Goal: Transaction & Acquisition: Book appointment/travel/reservation

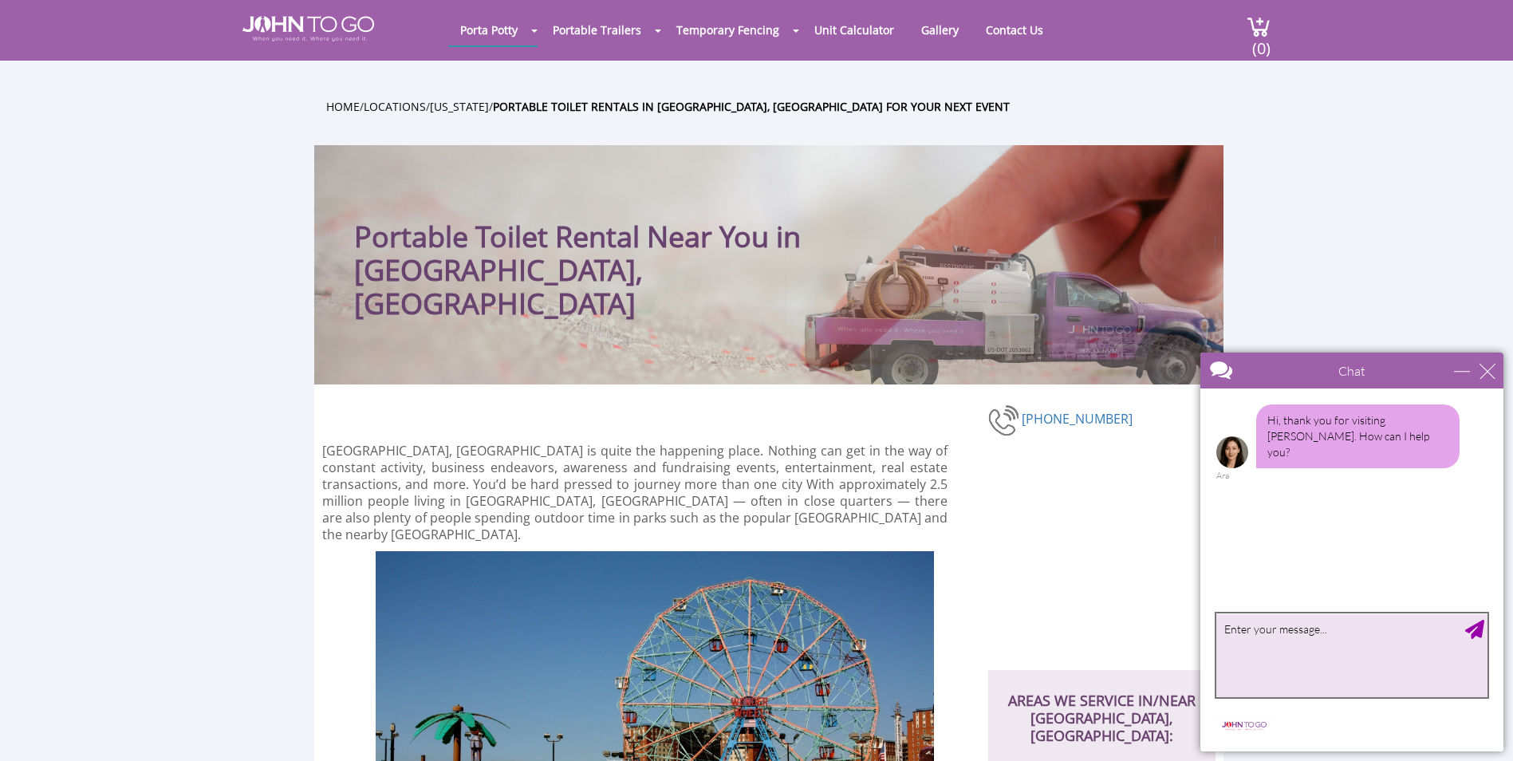
click at [1281, 651] on textarea "type your message" at bounding box center [1351, 655] width 271 height 84
type textarea "n"
type textarea "Need 12 porta potties most basic. 3 portable sinks for [DATE] 6am address:"
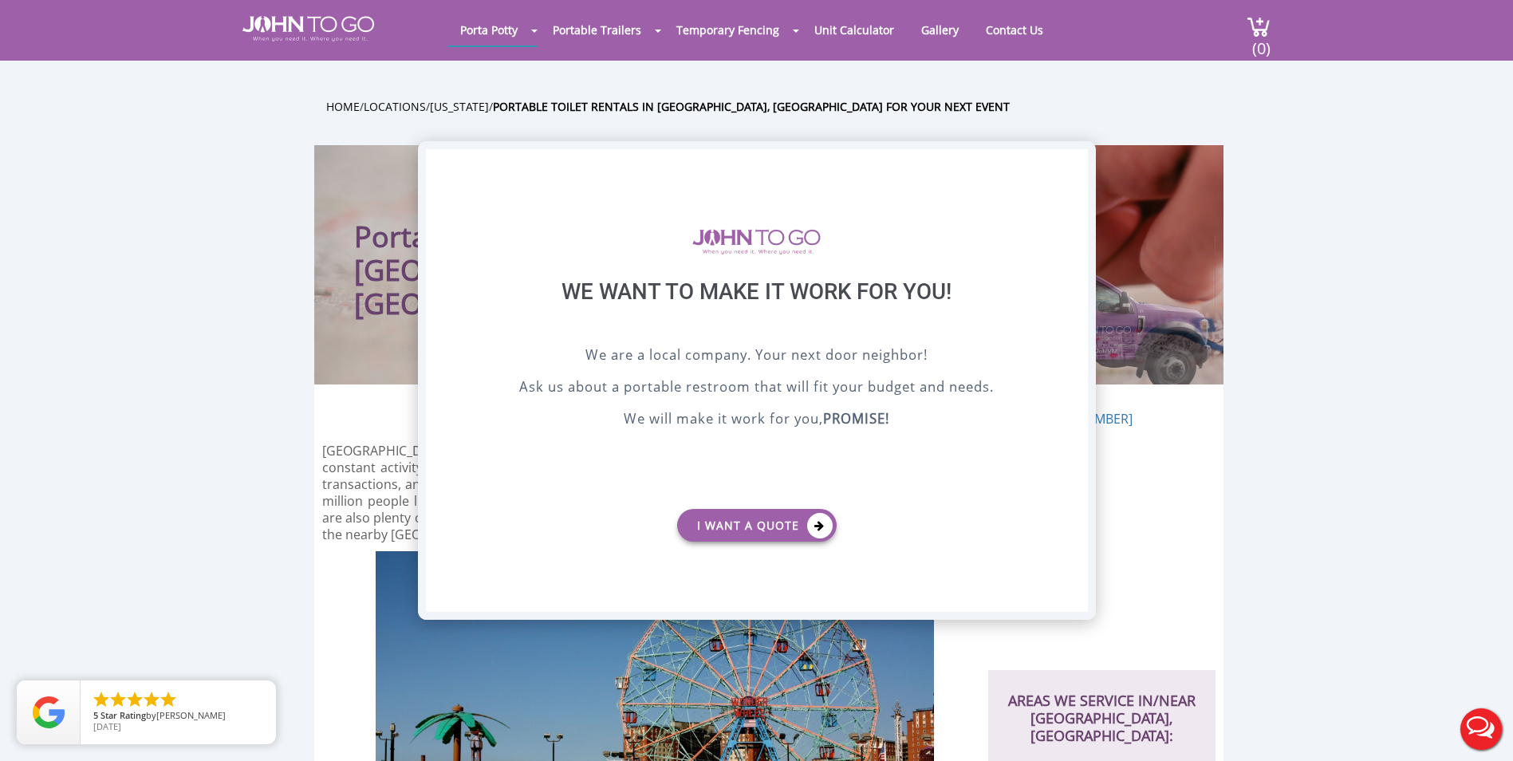
click at [1068, 159] on div "X" at bounding box center [1074, 162] width 25 height 27
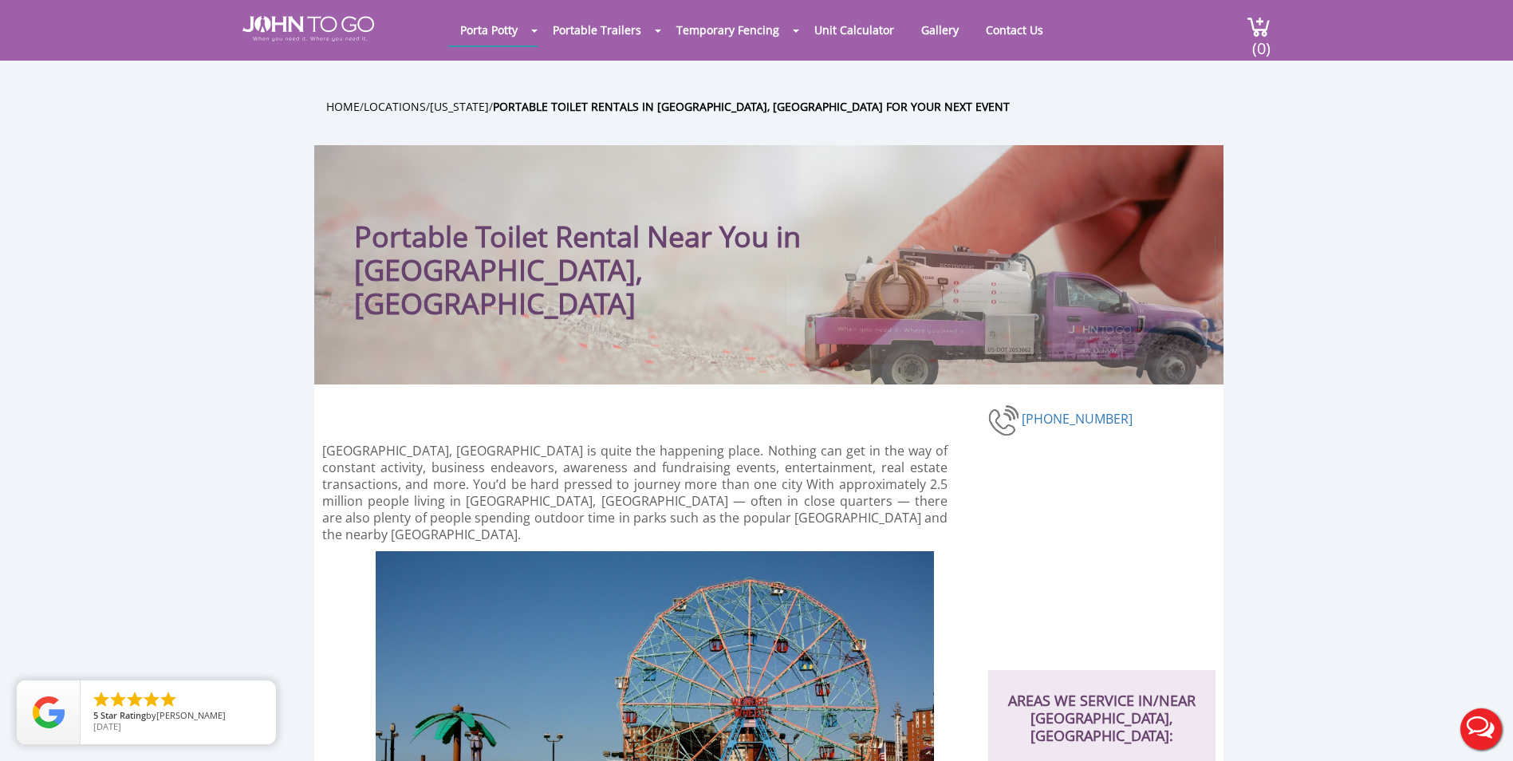
click at [1492, 736] on button "Live Chat" at bounding box center [1481, 729] width 64 height 64
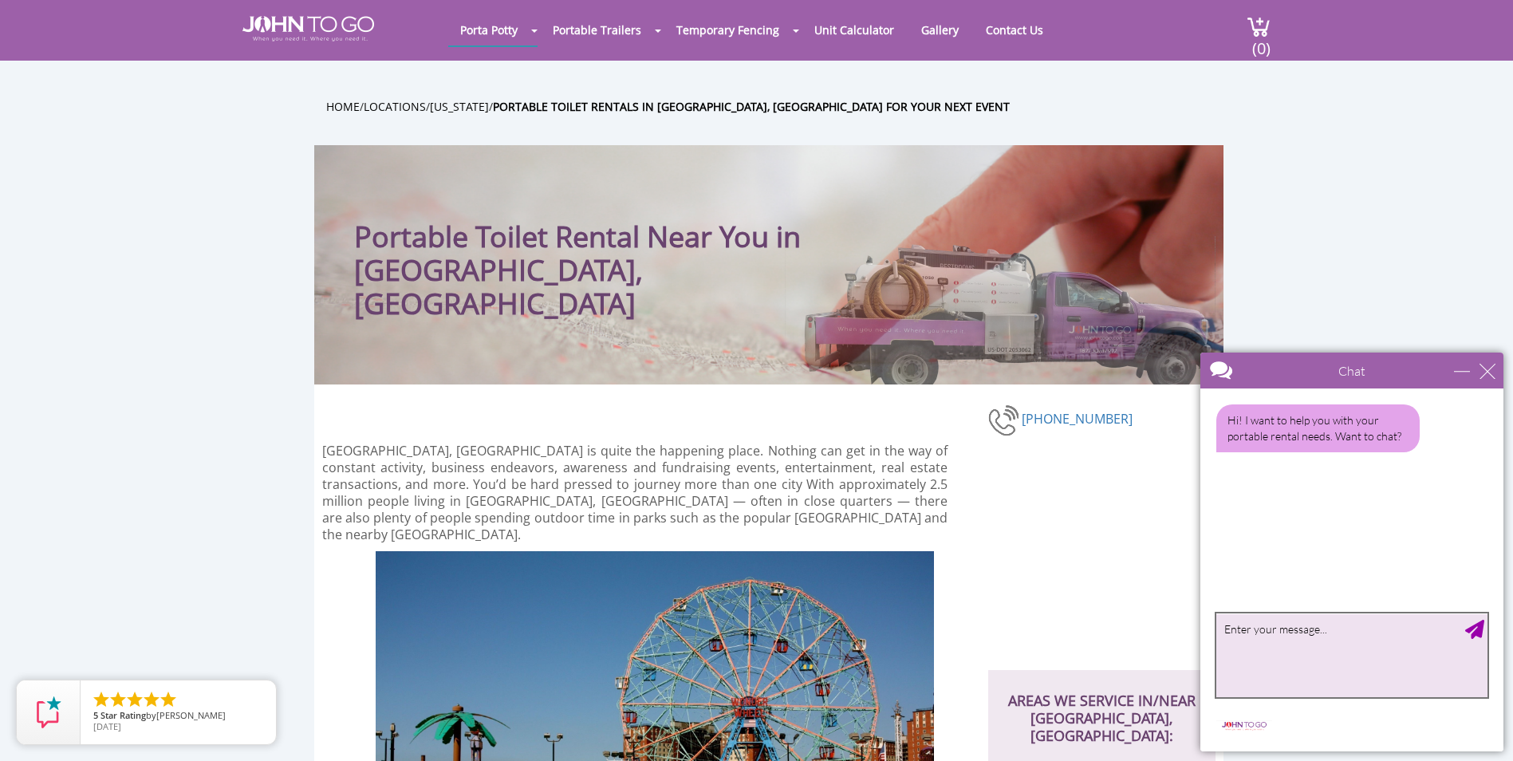
click at [1315, 641] on textarea "type your message" at bounding box center [1351, 655] width 271 height 84
type textarea "i need 12 of your most basic porta potties and 3 portable sinks for Aug 30th 7a…"
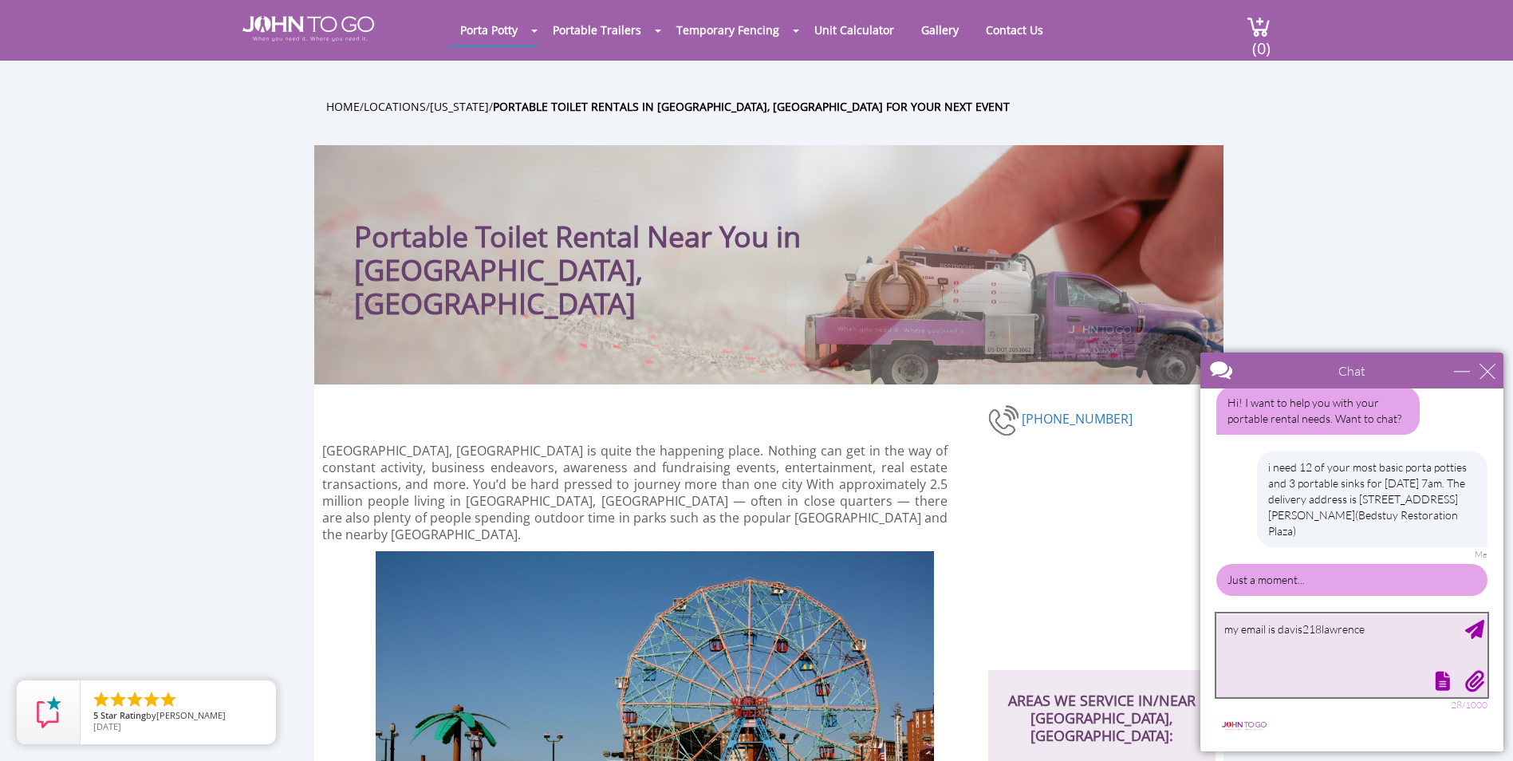
scroll to position [22, 0]
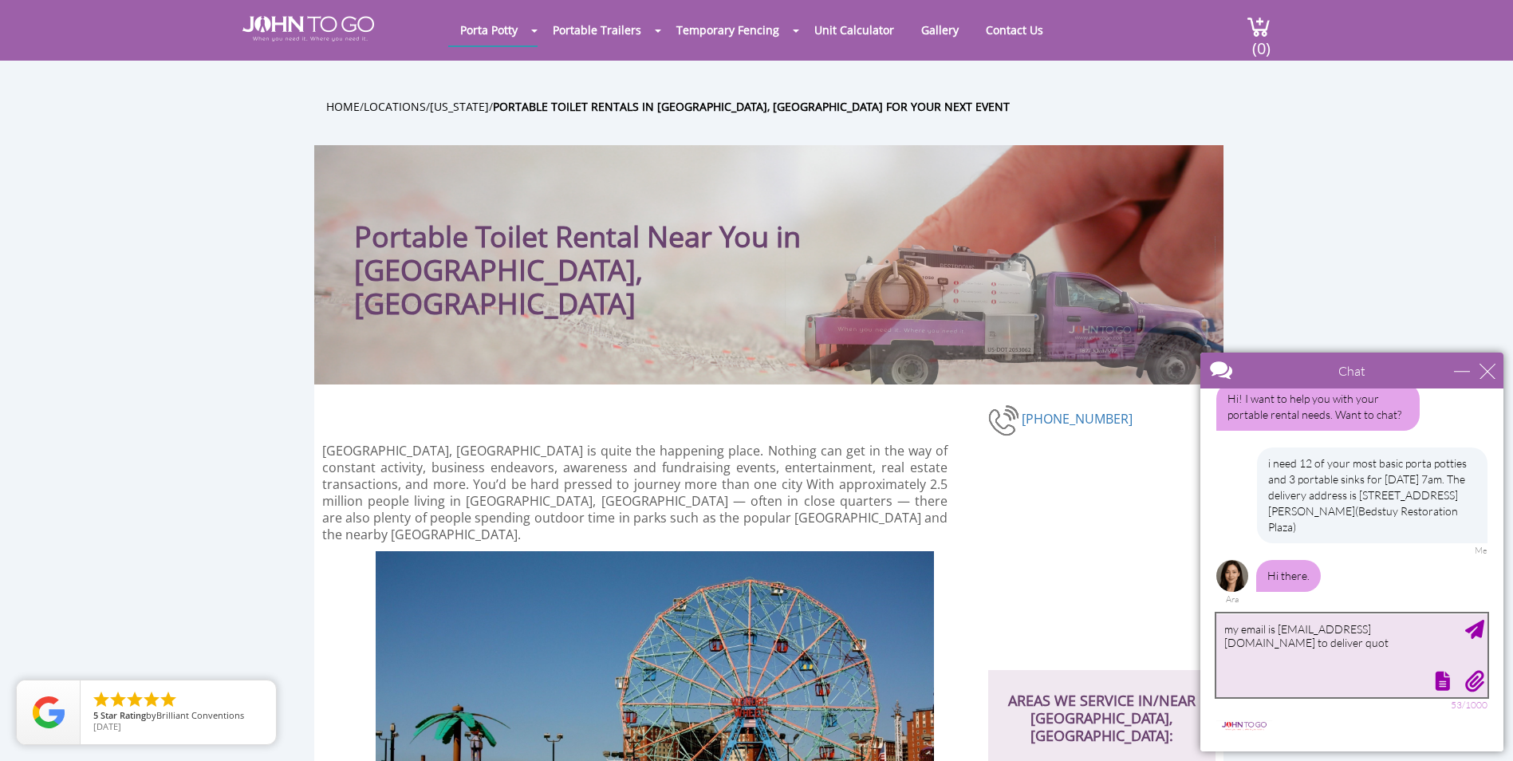
type textarea "my email is davis218lawrence@gmail.com to deliver quote"
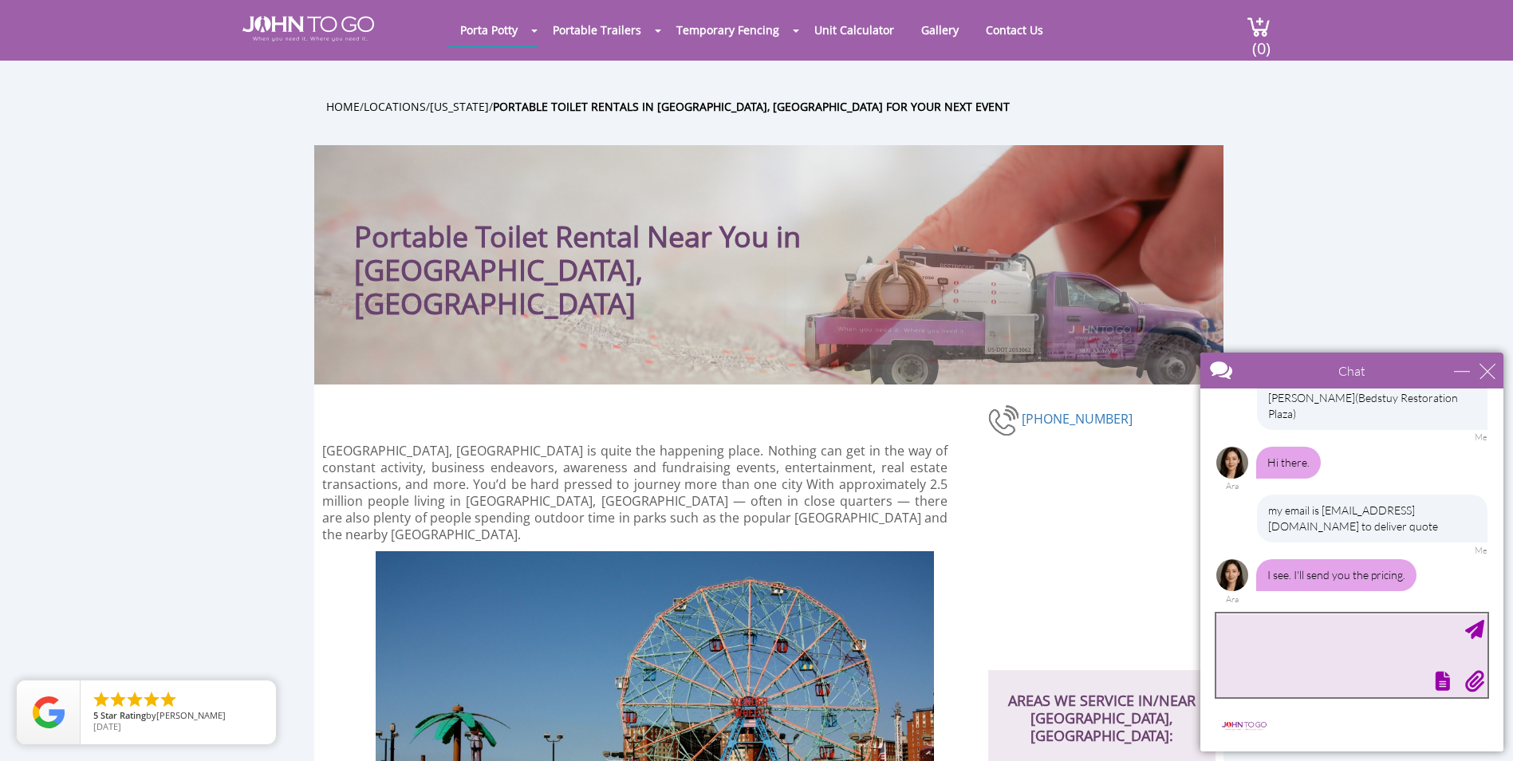
scroll to position [218, 0]
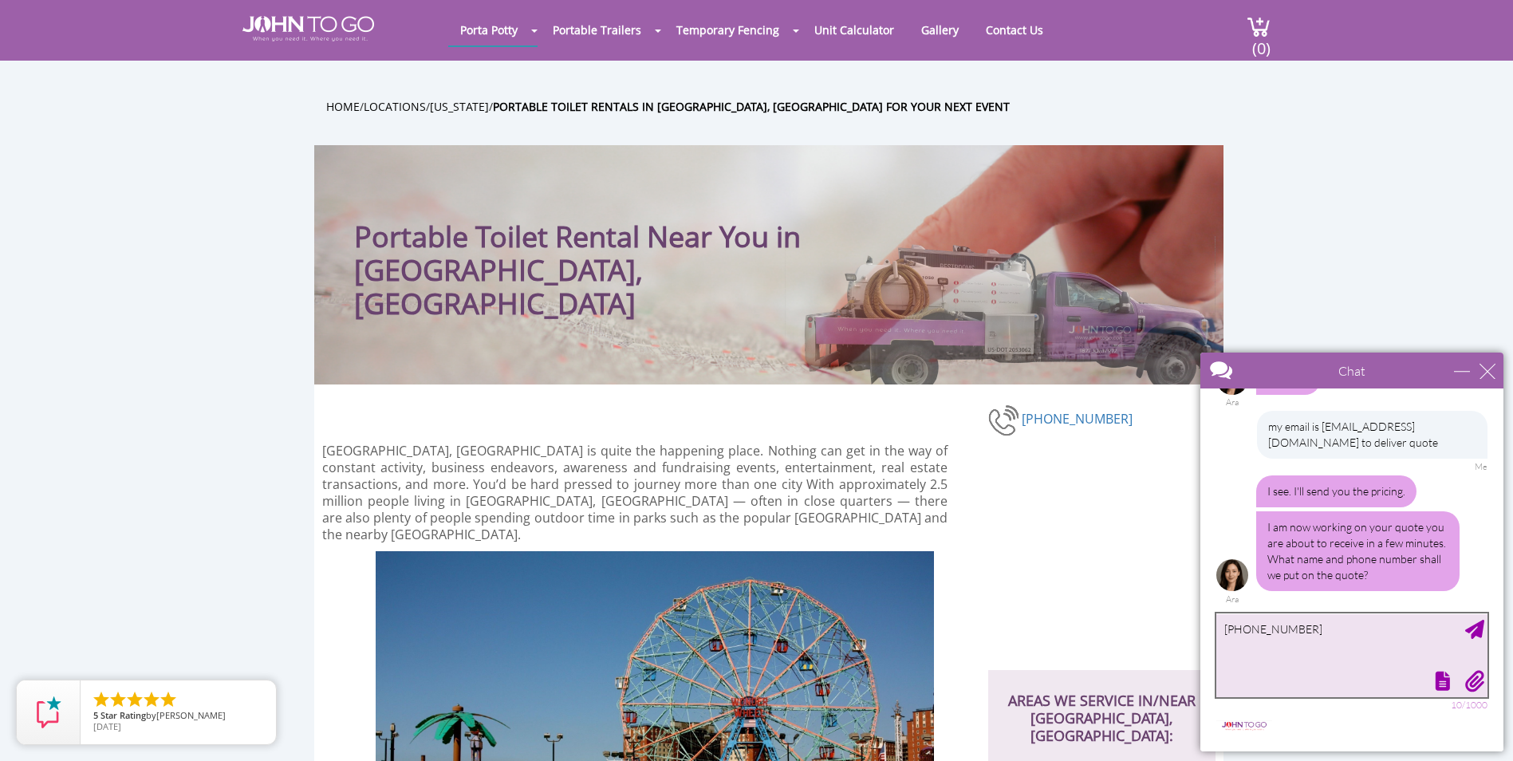
type textarea "347-278-2956"
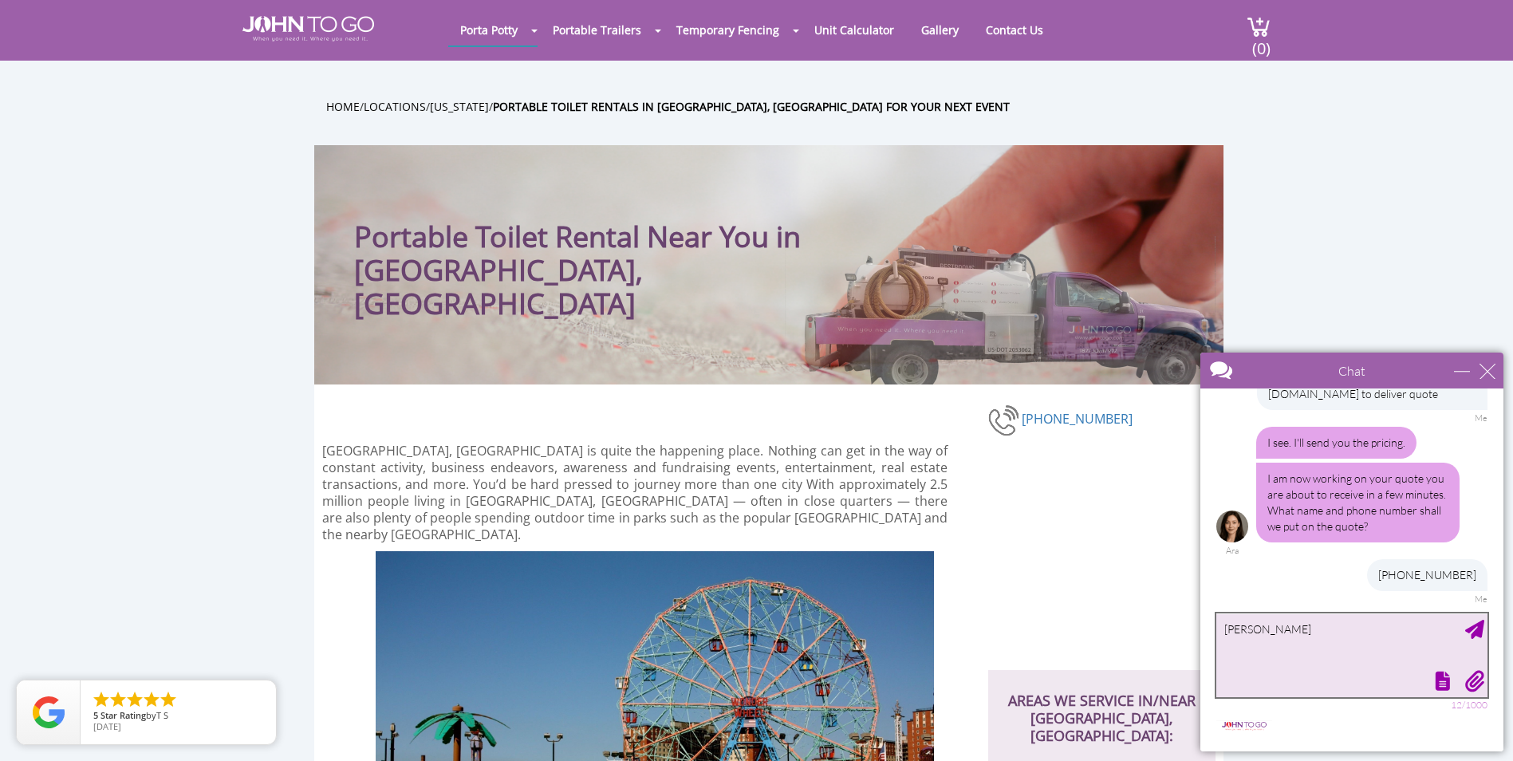
type textarea "Davis Lawrence"
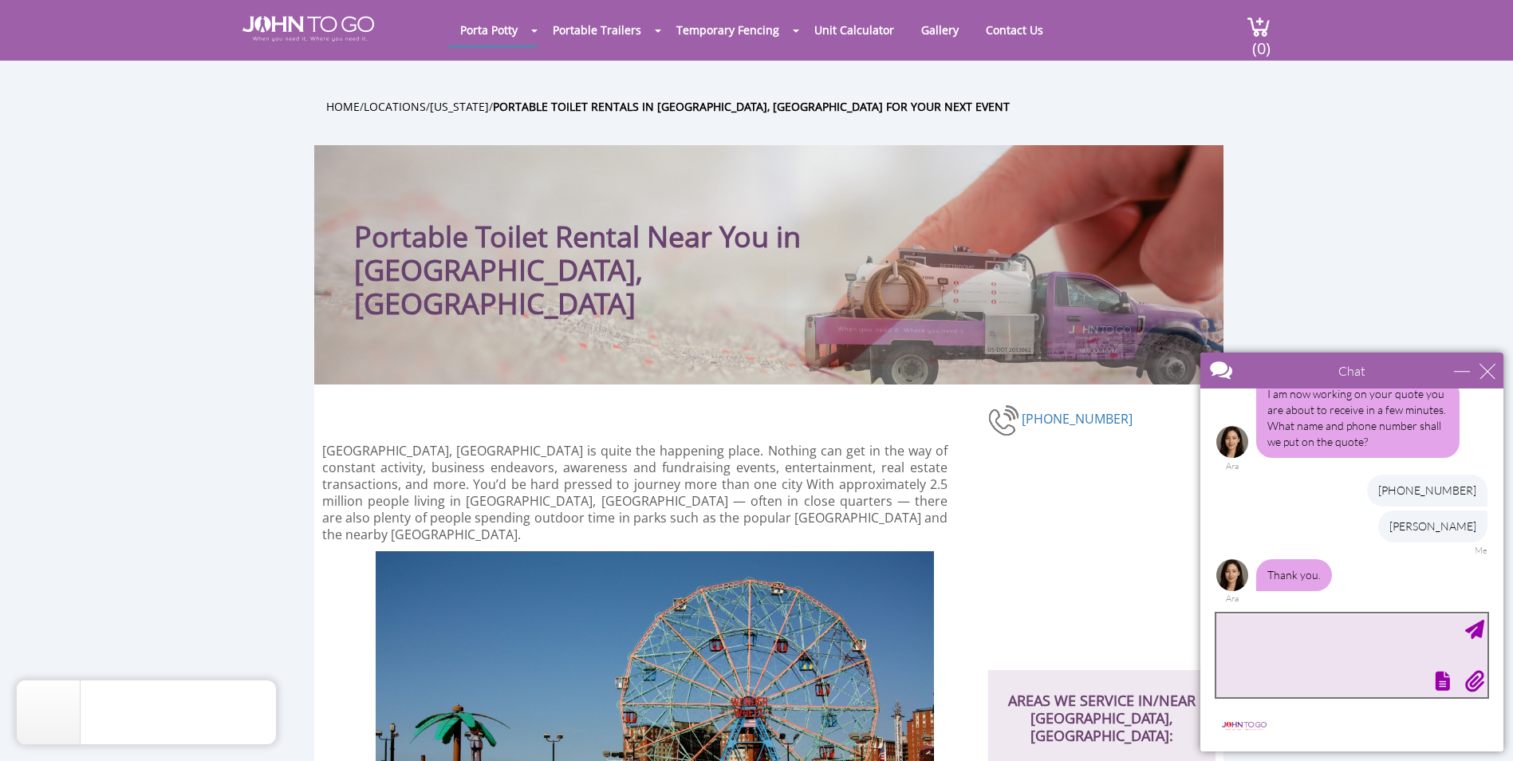
scroll to position [435, 0]
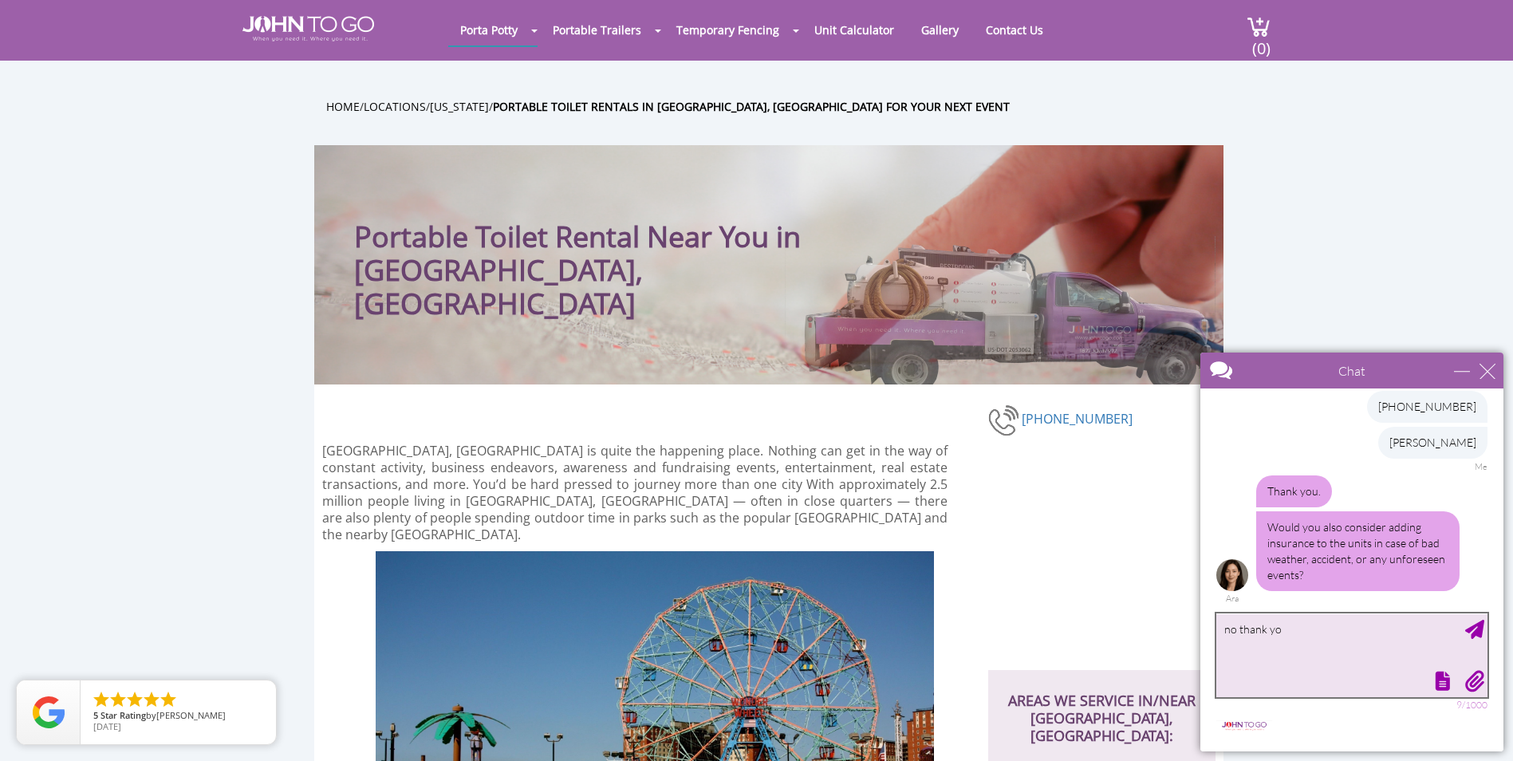
type textarea "no thank you"
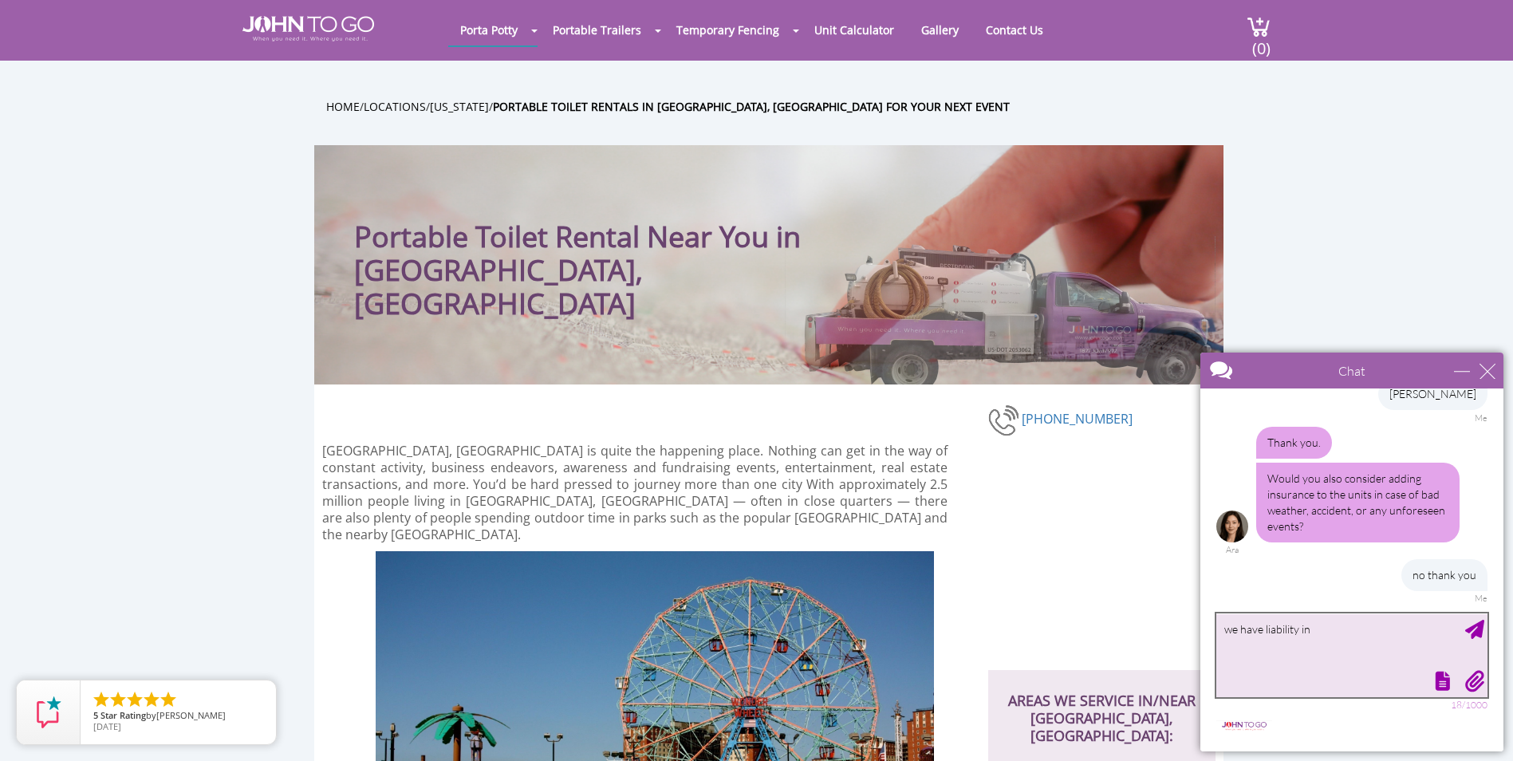
scroll to position [532, 0]
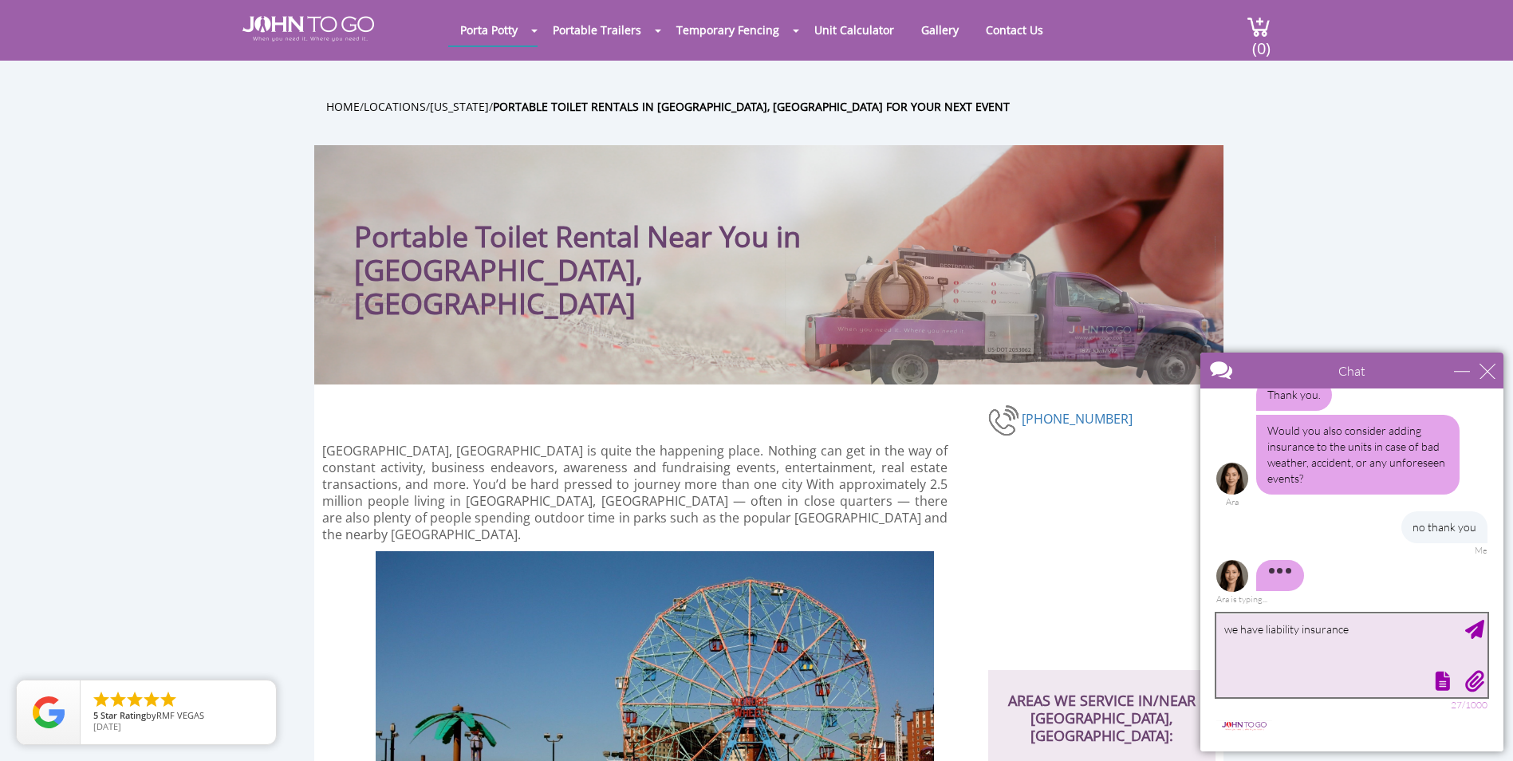
click at [1265, 624] on textarea "we have liability insurance" at bounding box center [1351, 655] width 271 height 84
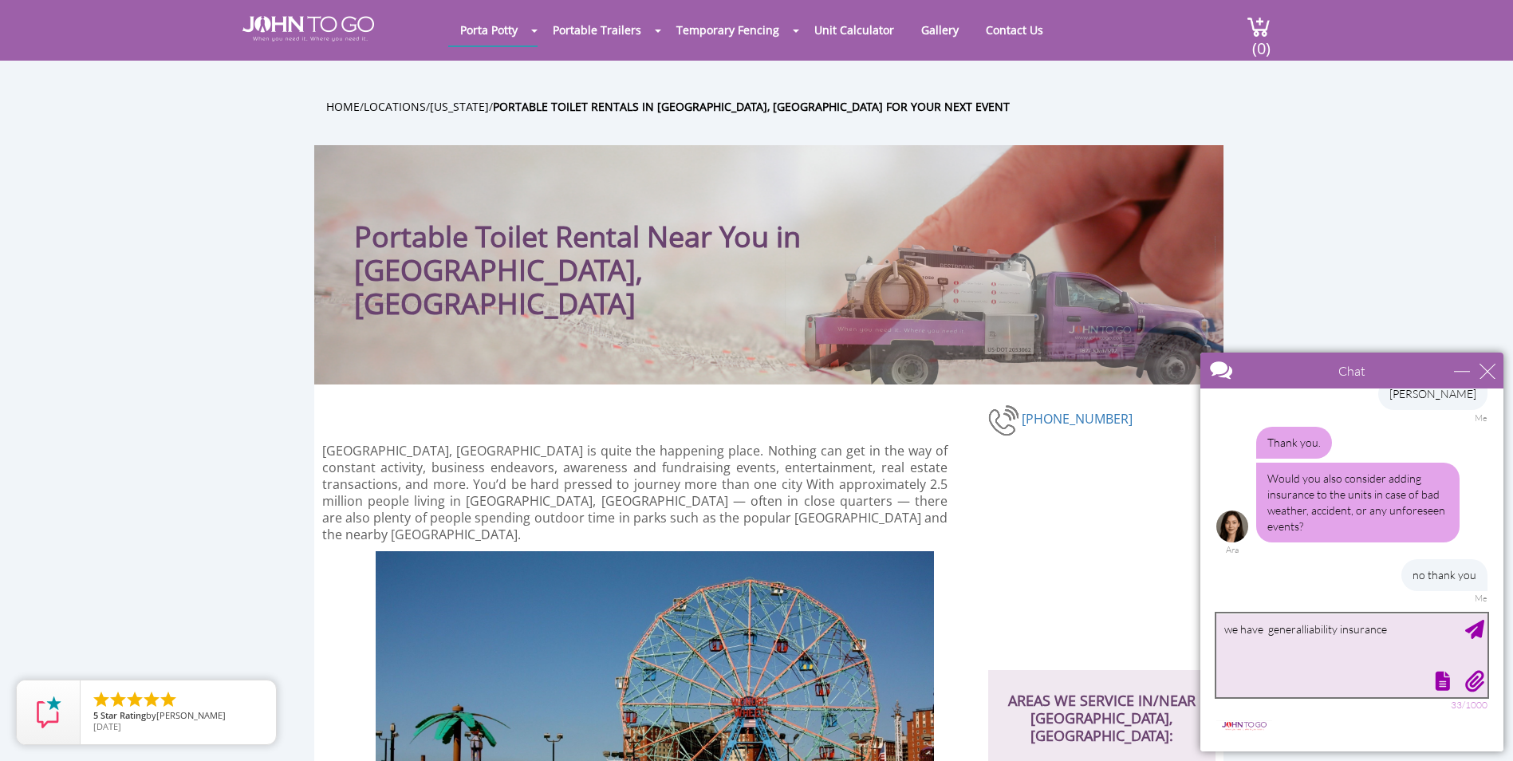
type textarea "we have general liability insurance"
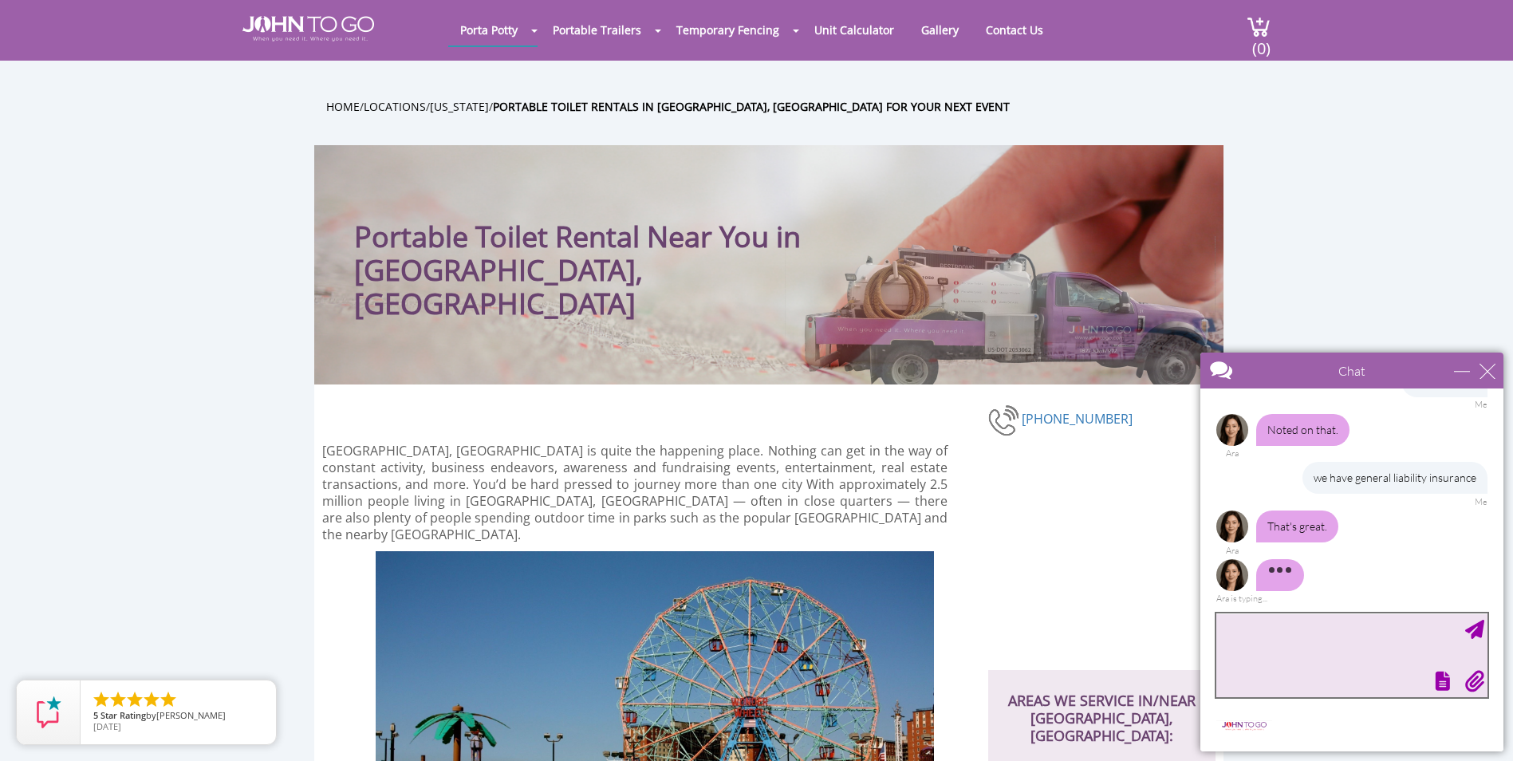
scroll to position [681, 0]
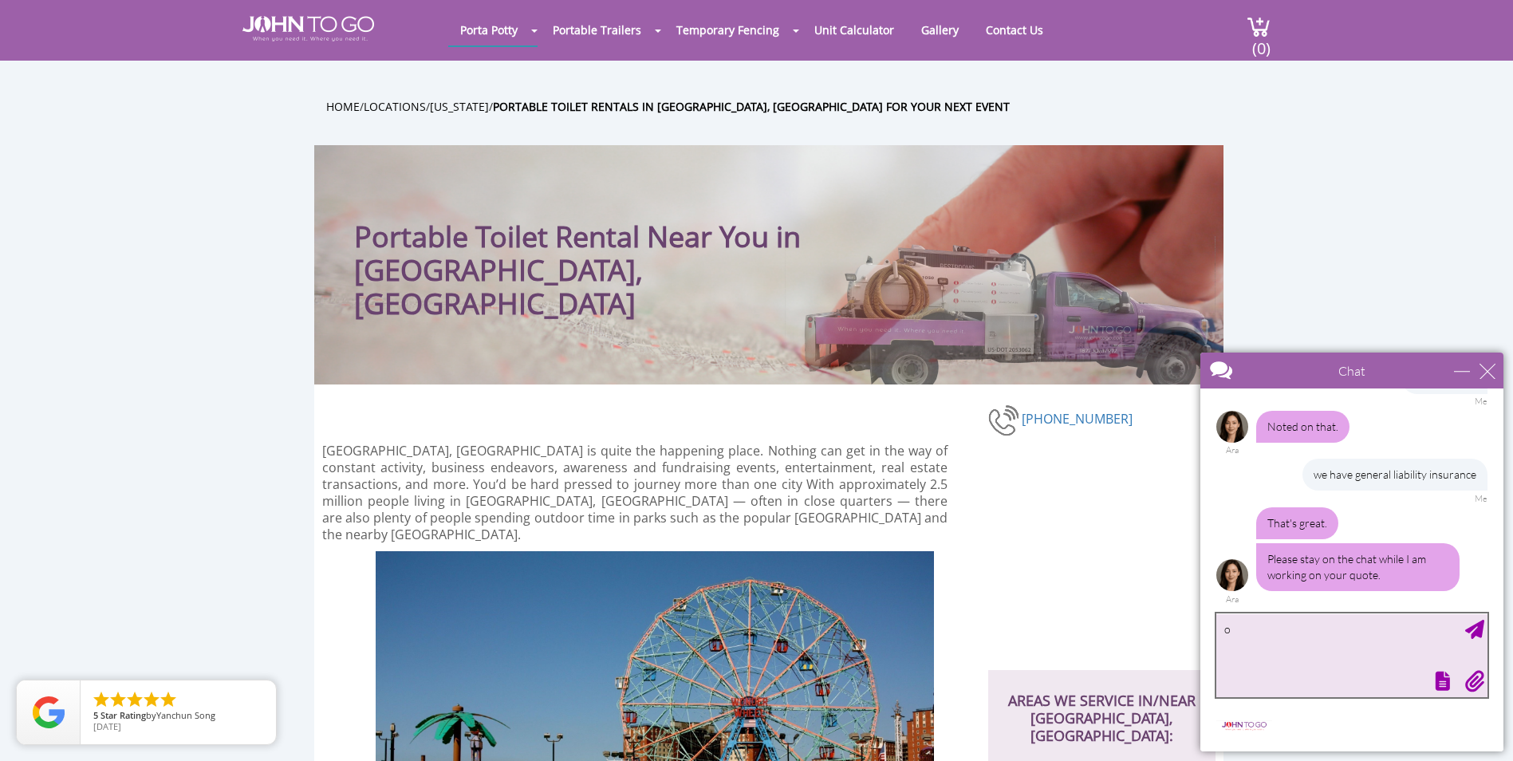
type textarea "ok"
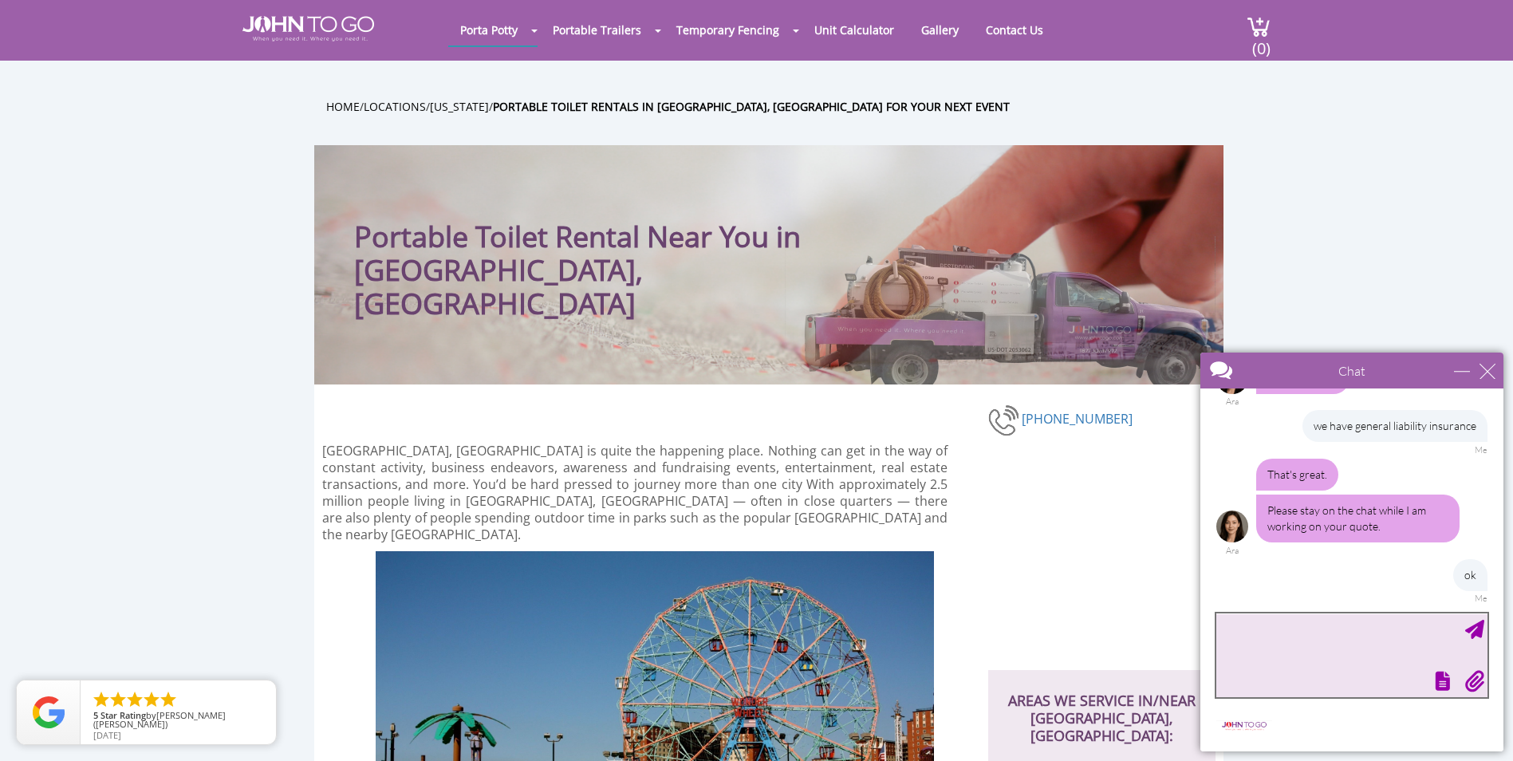
scroll to position [778, 0]
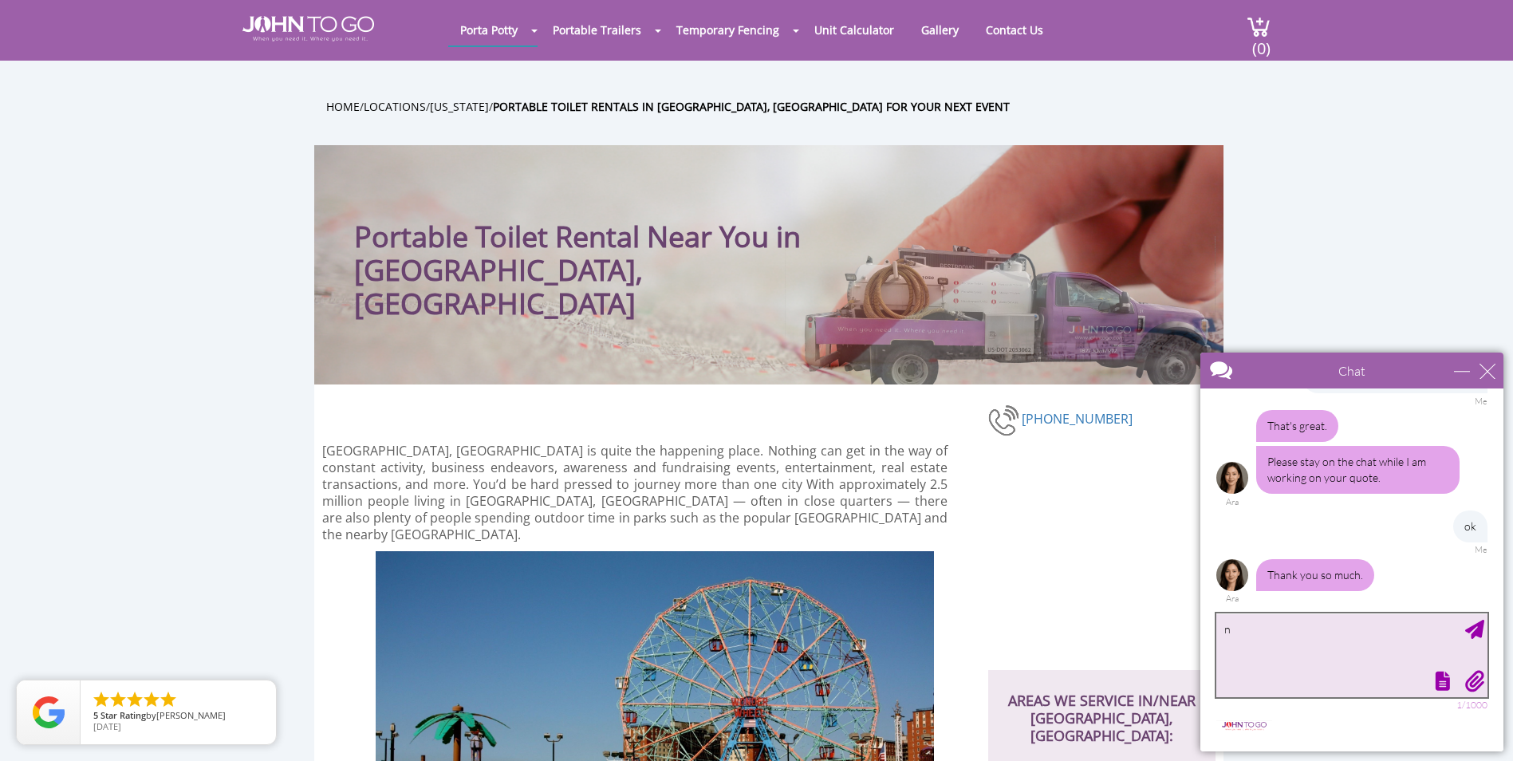
type textarea "np"
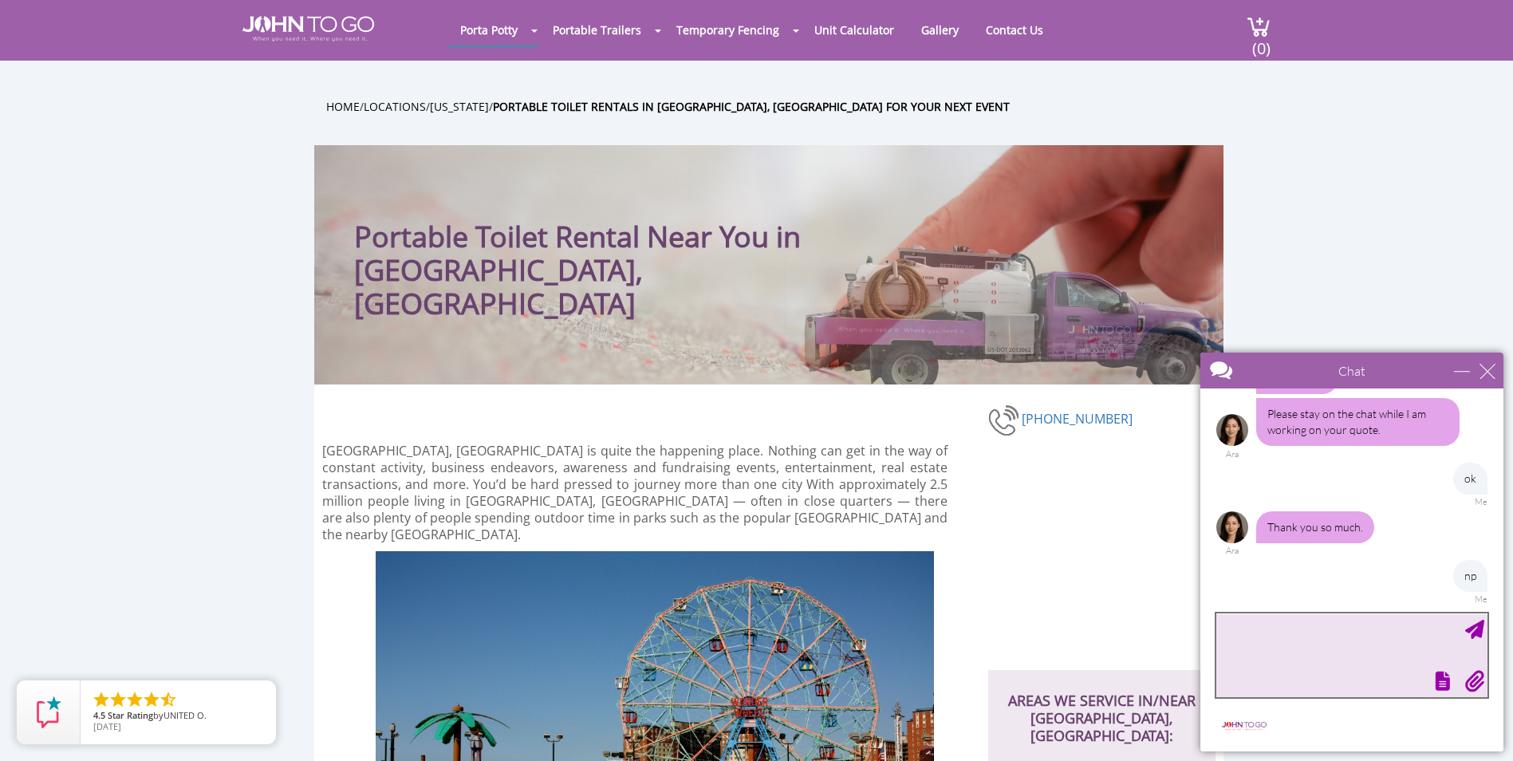
click at [1280, 652] on textarea "type your message" at bounding box center [1351, 655] width 271 height 84
type textarea "great"
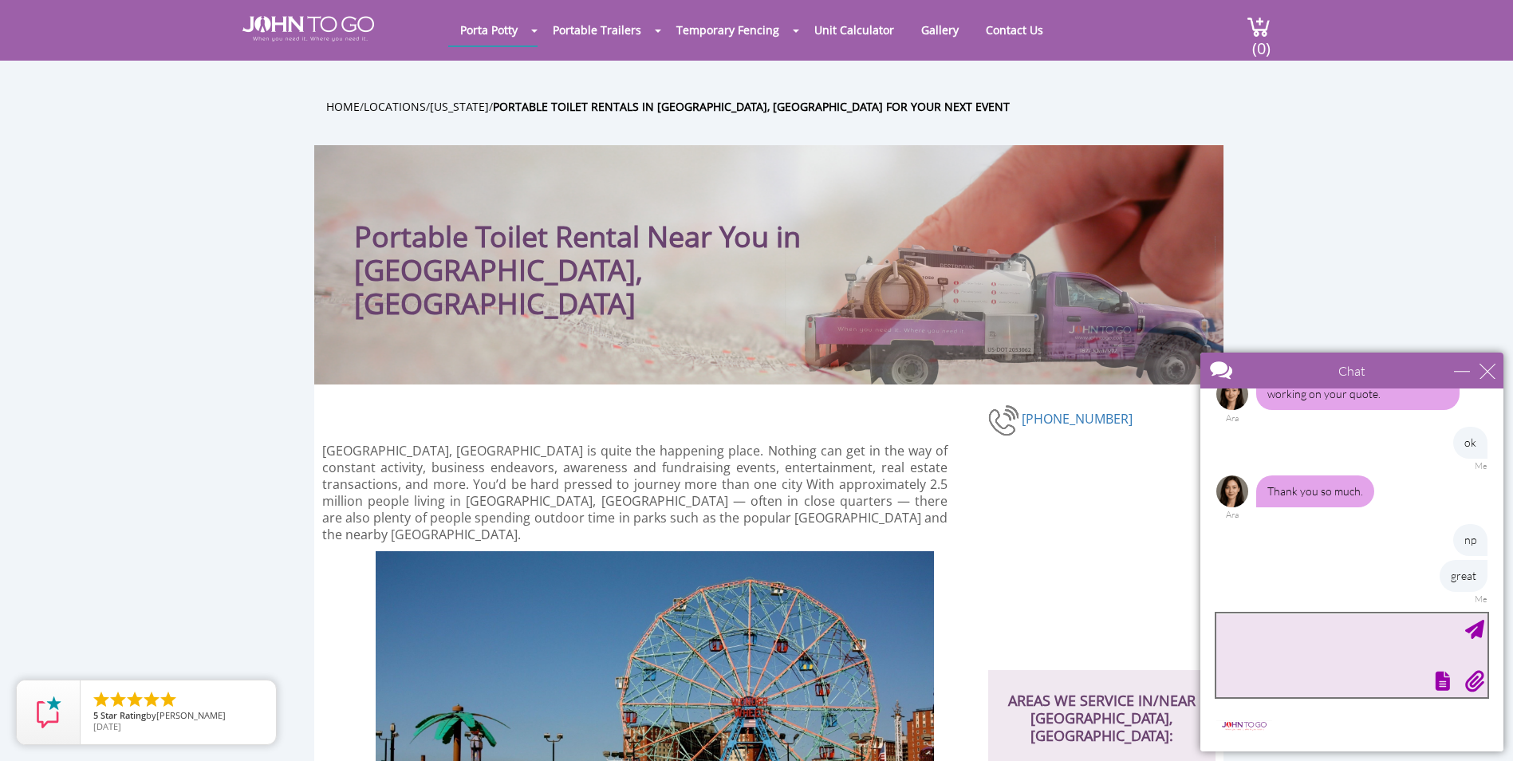
click at [1344, 640] on textarea "type your message" at bounding box center [1351, 655] width 271 height 84
click at [1335, 640] on textarea "type your message" at bounding box center [1351, 655] width 271 height 84
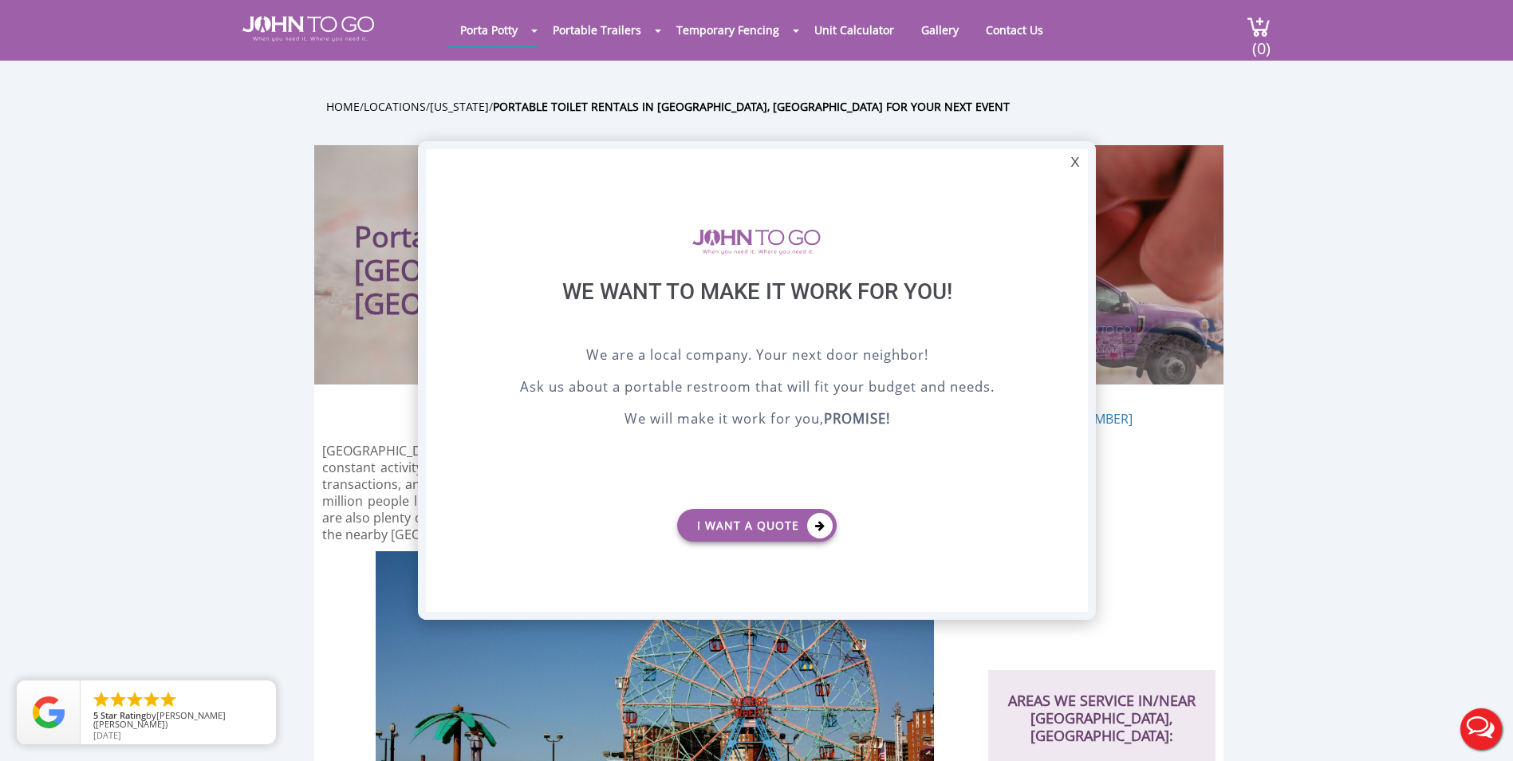
scroll to position [0, 0]
click at [1076, 159] on div "X" at bounding box center [1074, 162] width 25 height 27
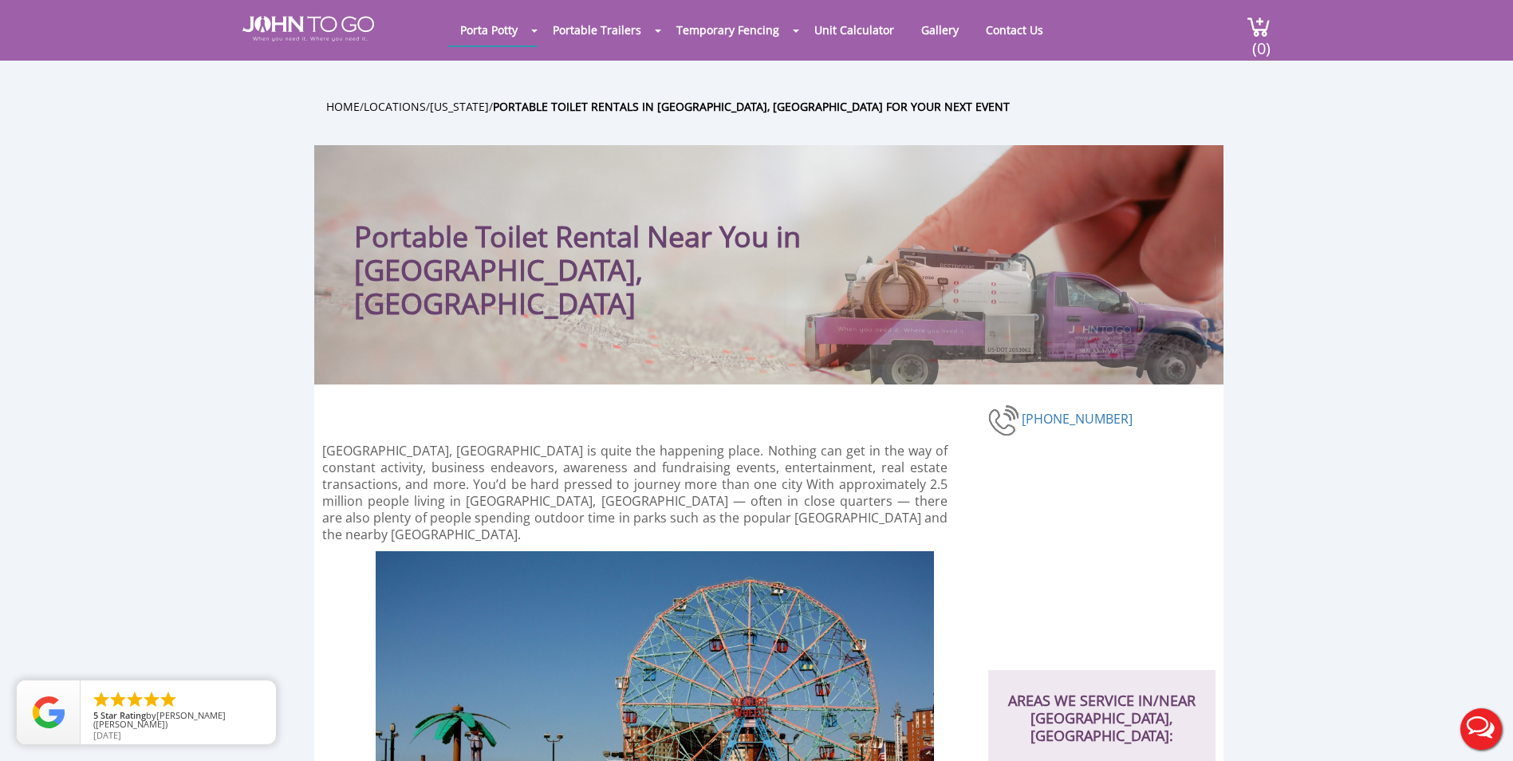
click at [1470, 723] on button "Live Chat" at bounding box center [1481, 729] width 64 height 64
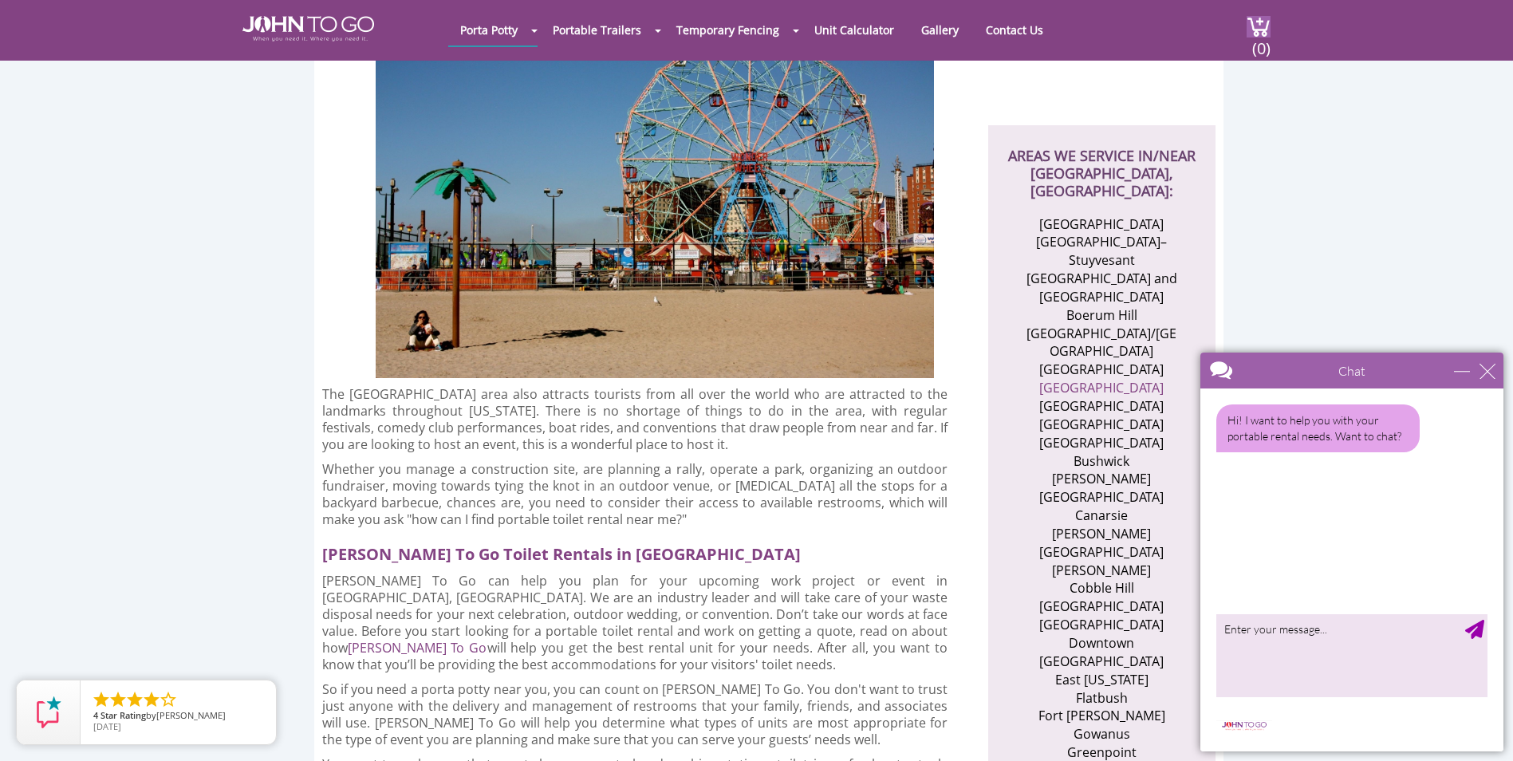
scroll to position [638, 0]
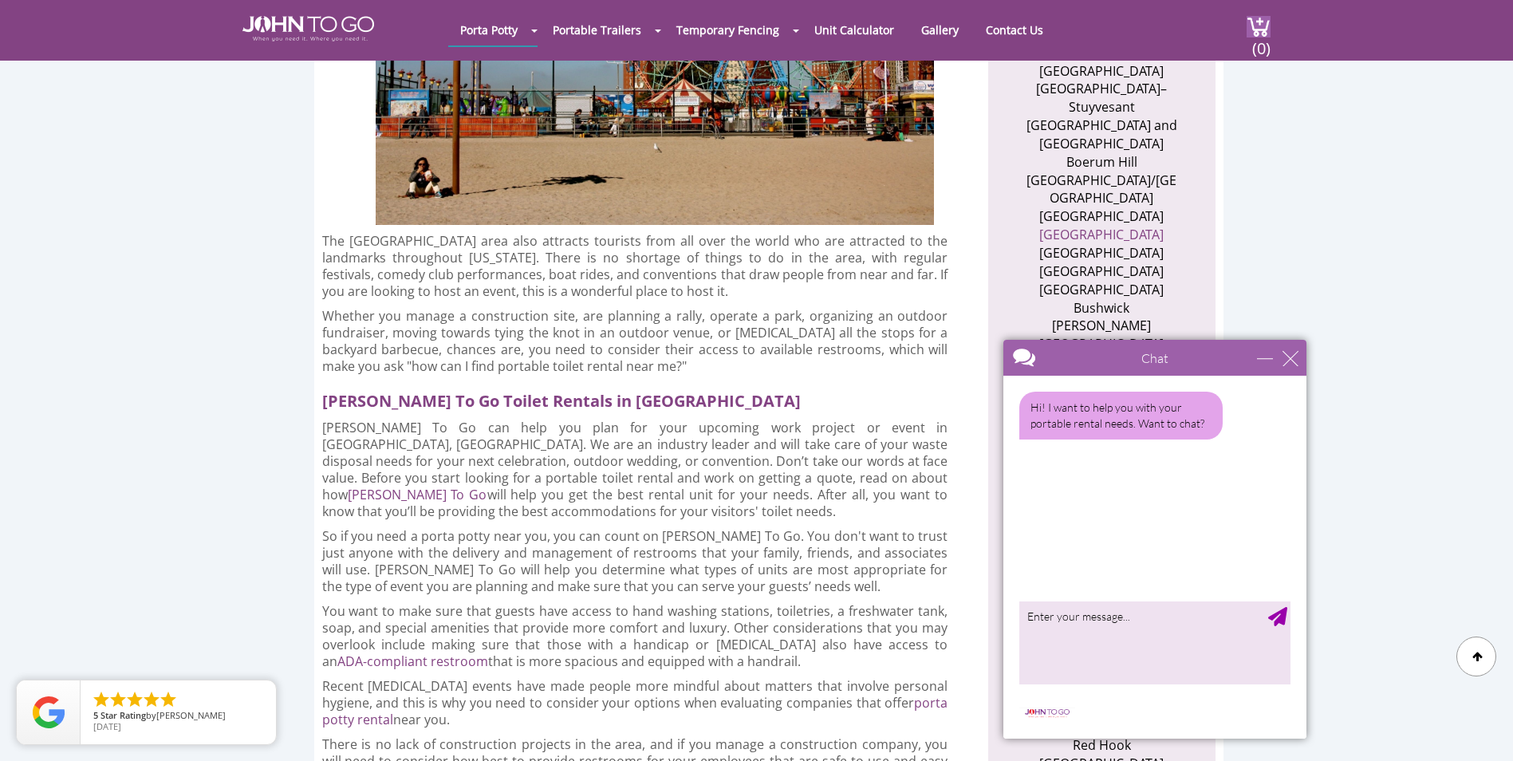
drag, startPoint x: 1395, startPoint y: 372, endPoint x: 1194, endPoint y: 360, distance: 201.3
click at [1194, 360] on div at bounding box center [1126, 359] width 246 height 38
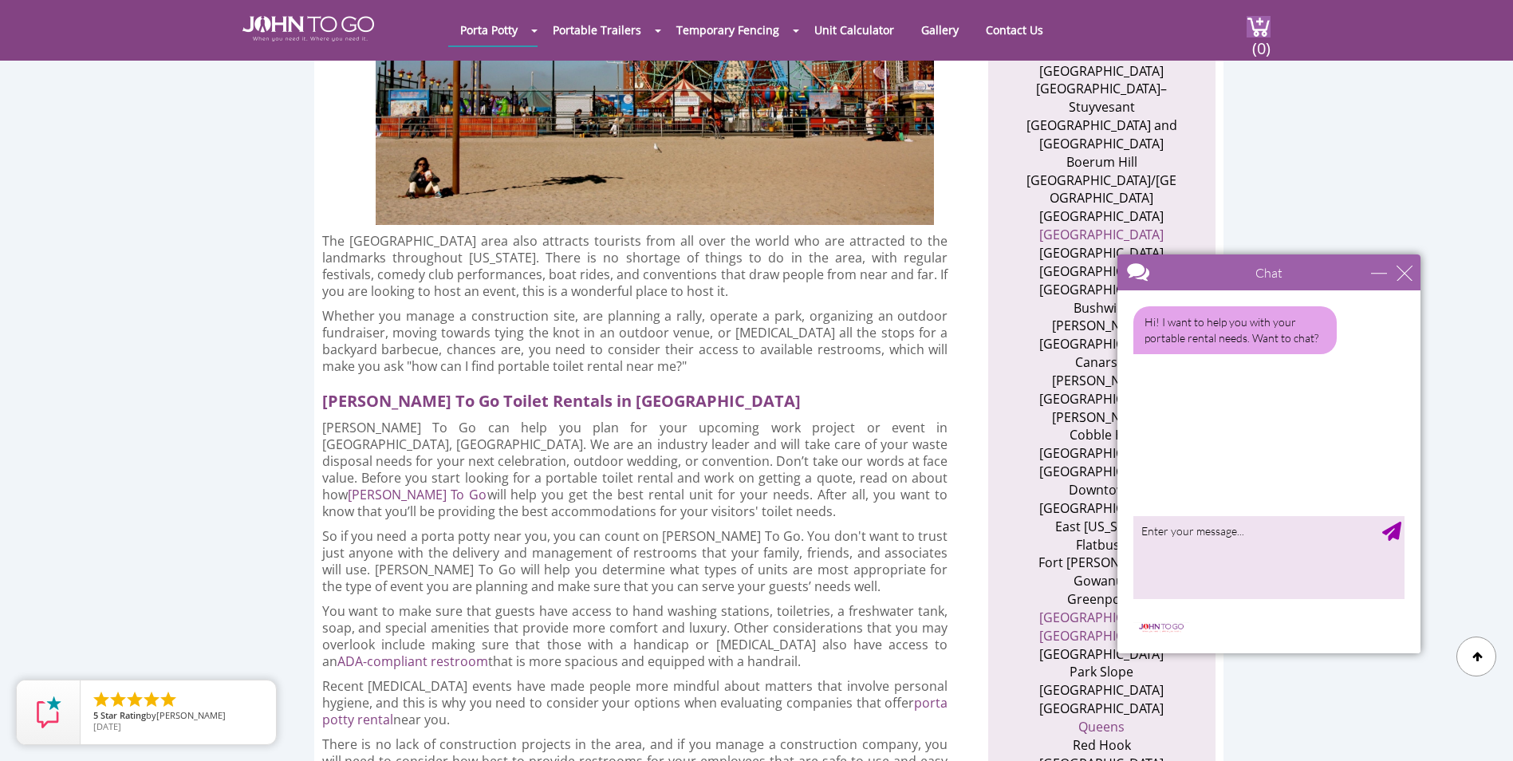
drag, startPoint x: 1192, startPoint y: 364, endPoint x: 1310, endPoint y: 278, distance: 145.6
click at [1310, 278] on div at bounding box center [1240, 273] width 246 height 38
click at [1478, 655] on icon at bounding box center [1476, 656] width 11 height 10
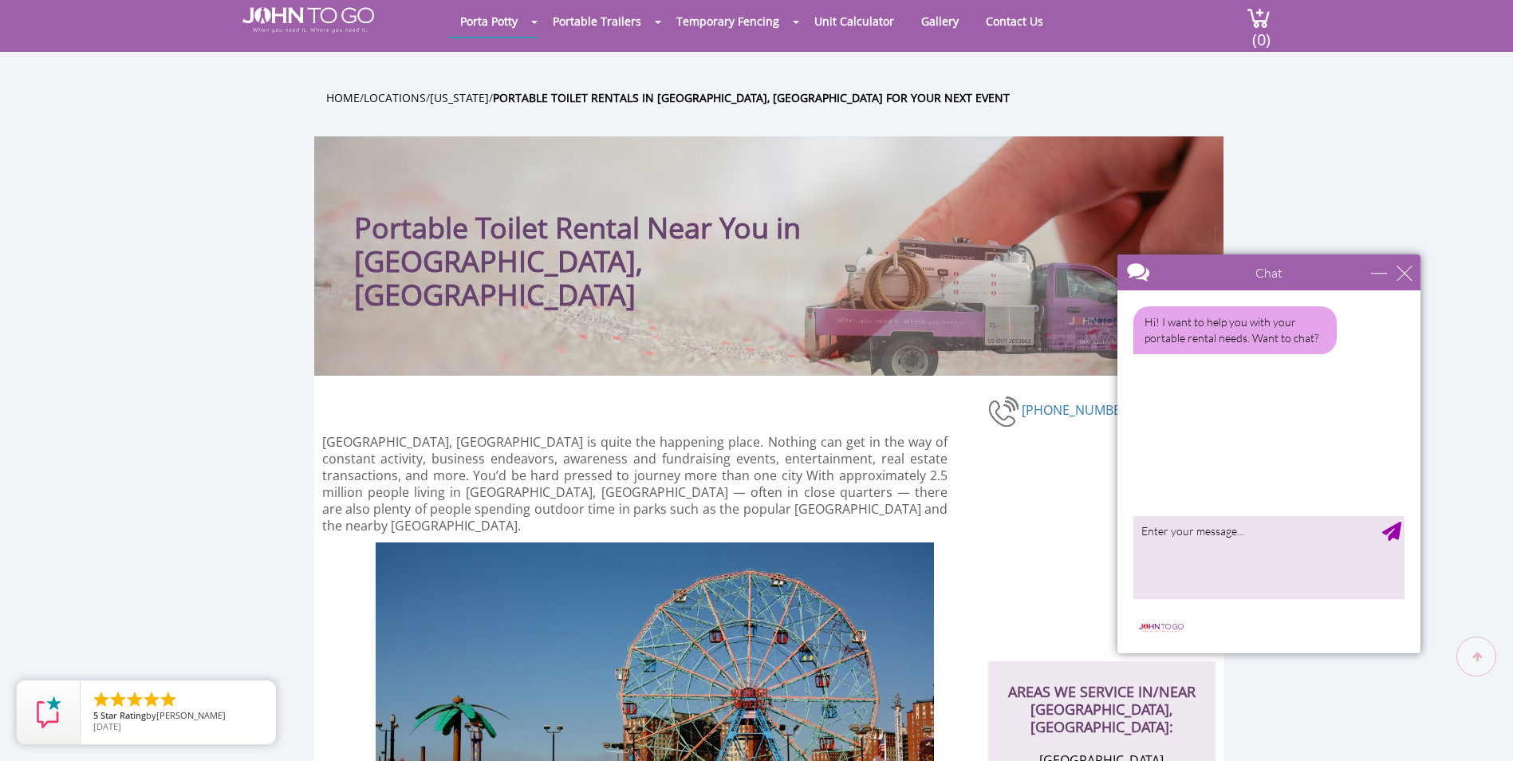
scroll to position [0, 0]
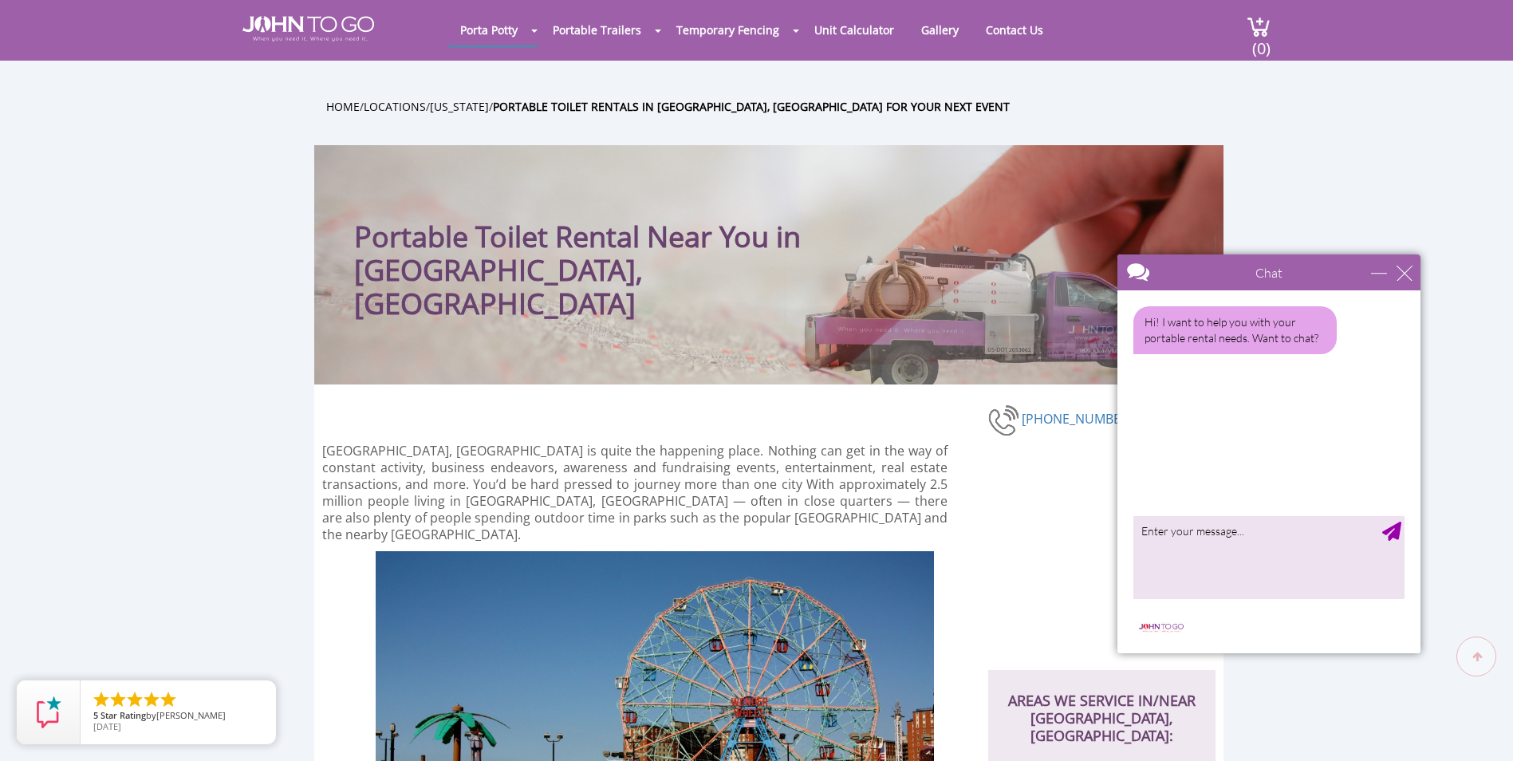
click at [1478, 655] on div "Porta Potty Portable Toilets ADA Accessible Units Portable Sinks Waste Services…" at bounding box center [756, 390] width 1513 height 781
click at [1190, 537] on textarea "type your message" at bounding box center [1268, 557] width 271 height 84
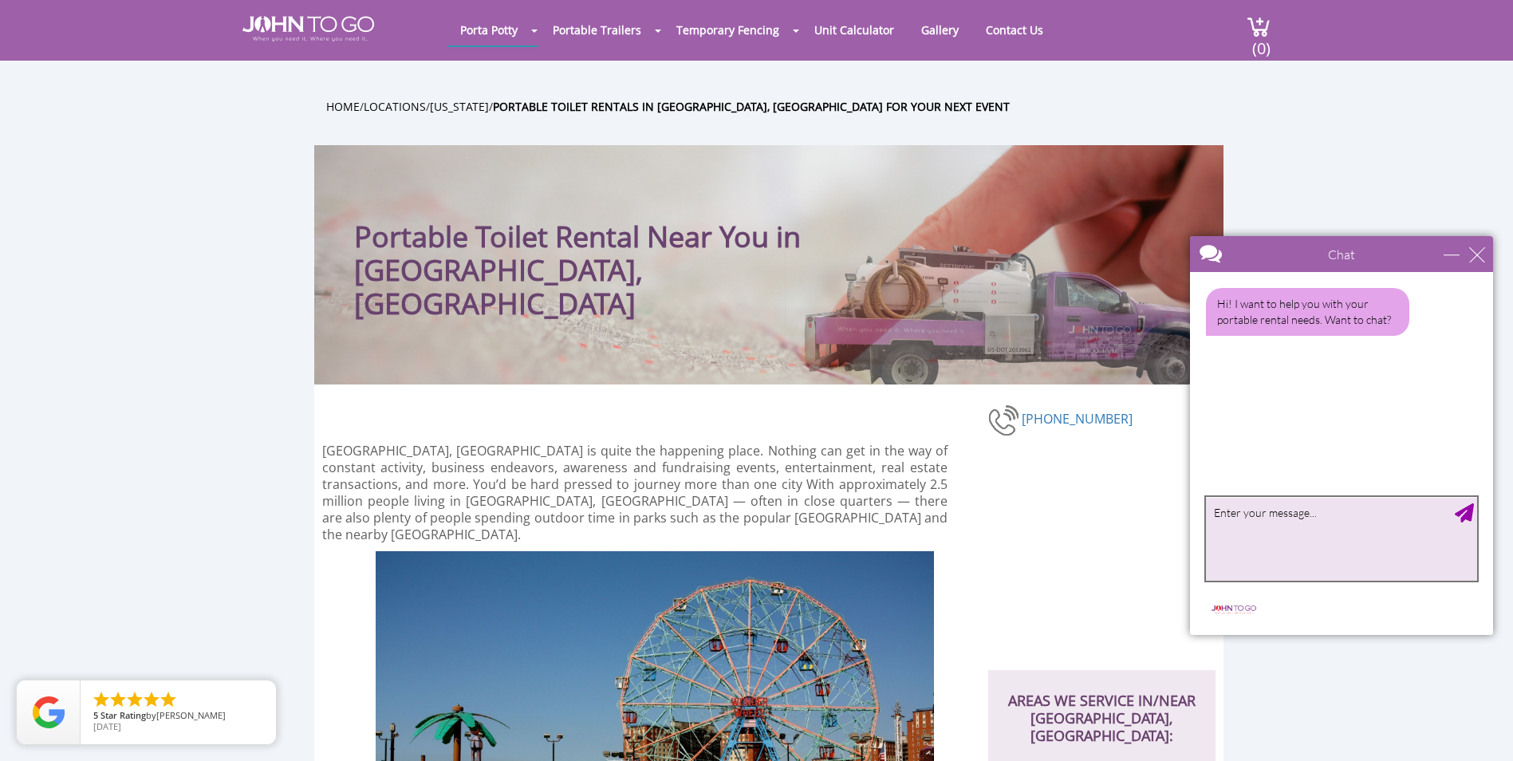
drag, startPoint x: 1234, startPoint y: 272, endPoint x: 1307, endPoint y: 254, distance: 74.8
click at [1307, 254] on div at bounding box center [1313, 255] width 246 height 38
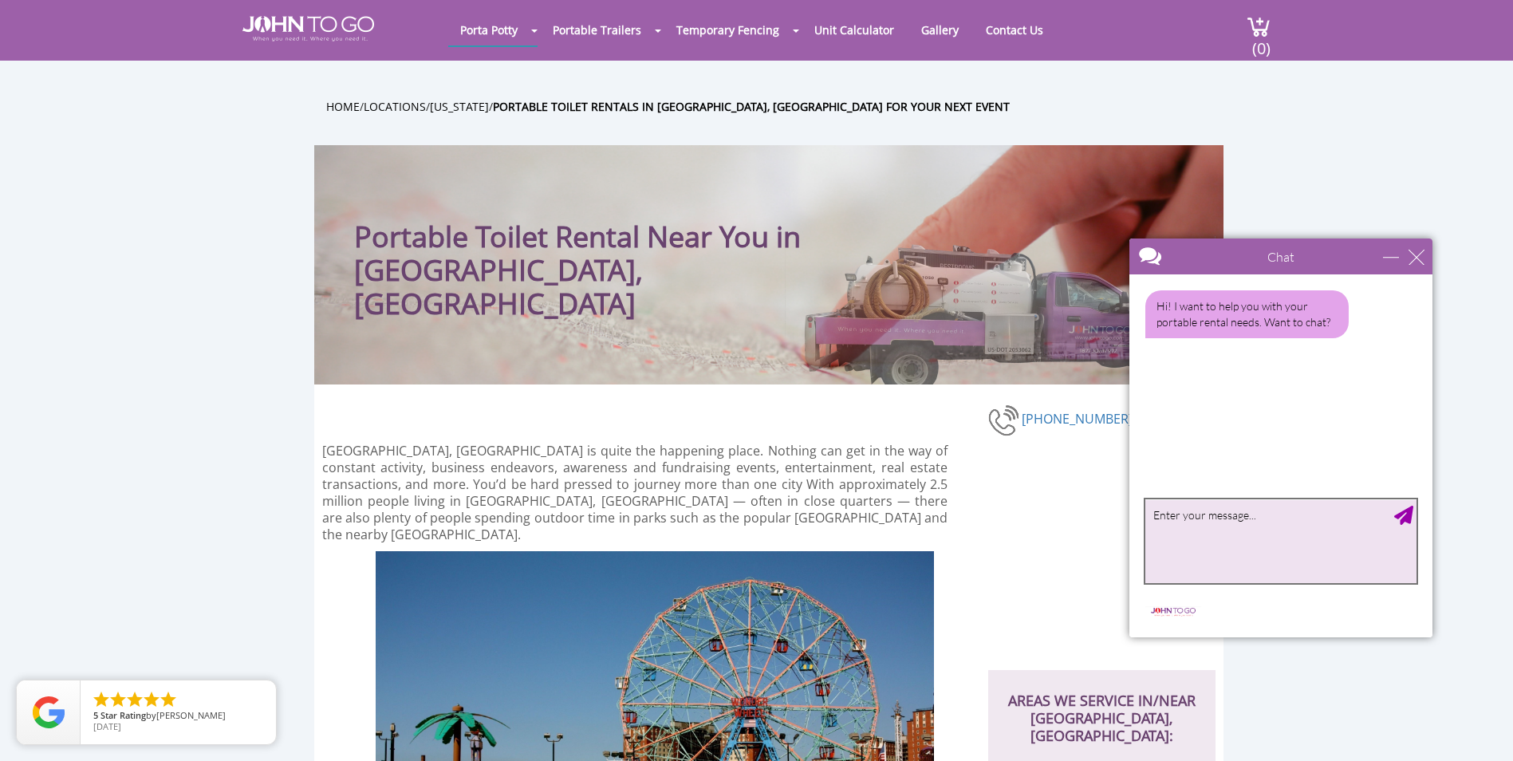
drag, startPoint x: 1307, startPoint y: 254, endPoint x: 1228, endPoint y: 256, distance: 79.0
click at [1228, 256] on div at bounding box center [1252, 257] width 246 height 38
